Goal: Task Accomplishment & Management: Use online tool/utility

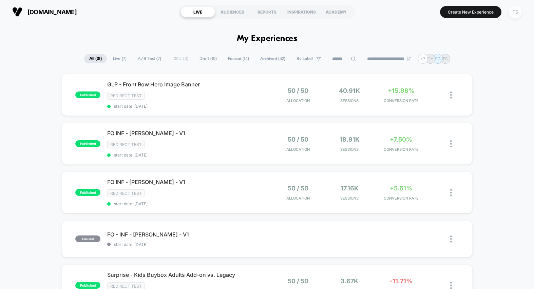
click at [514, 12] on div "TS" at bounding box center [514, 11] width 13 height 13
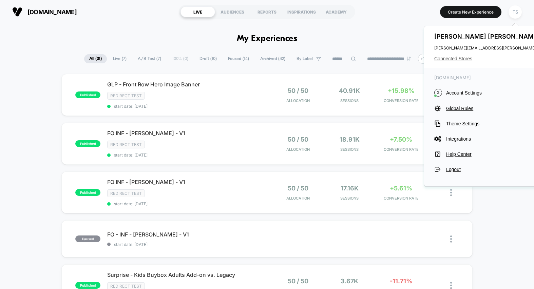
click at [466, 60] on span "Connected Stores" at bounding box center [501, 58] width 135 height 5
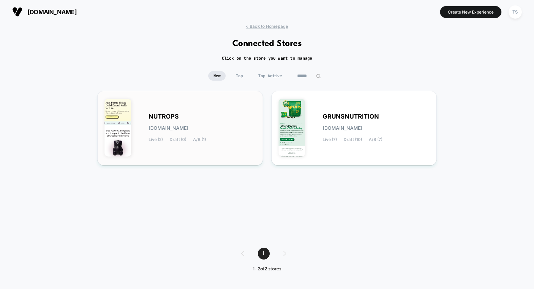
click at [191, 117] on div "NUTROPS [DOMAIN_NAME] Live (2) Draft (0) A/B (1)" at bounding box center [202, 128] width 107 height 28
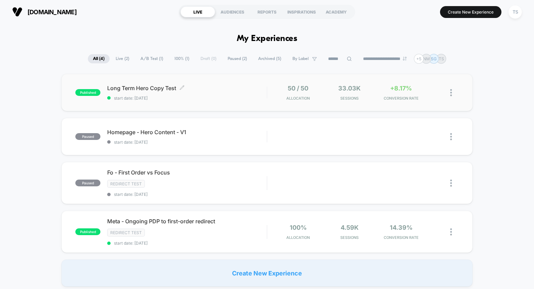
click at [241, 94] on div "Long Term Hero Copy Test Click to edit experience details Click to edit experie…" at bounding box center [186, 93] width 159 height 16
